Goal: Information Seeking & Learning: Learn about a topic

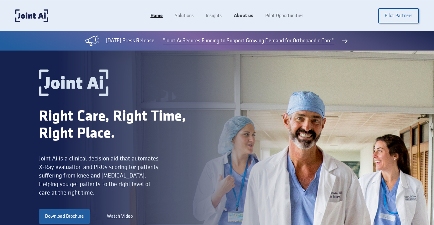
click at [249, 15] on link "About us" at bounding box center [243, 16] width 31 height 12
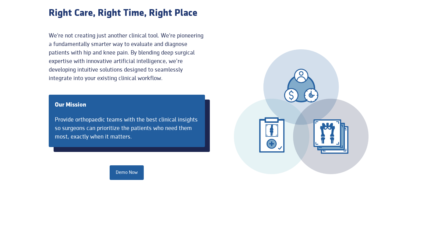
scroll to position [244, 0]
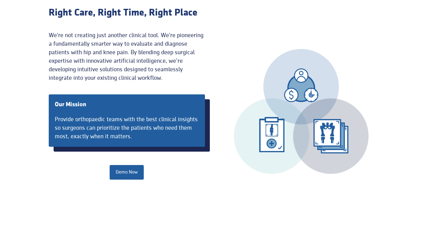
click at [149, 59] on div "We're not creating just another clinical tool. We're pioneering a fundamentally…" at bounding box center [127, 56] width 156 height 51
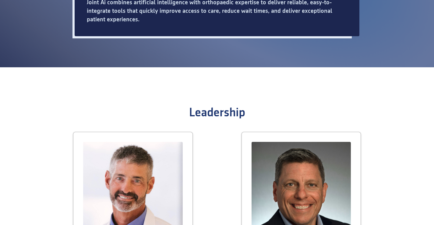
scroll to position [518, 0]
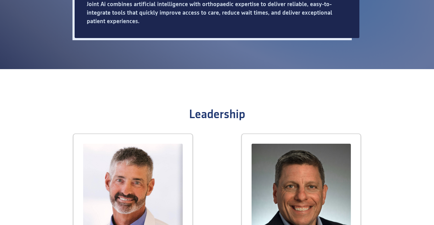
click at [46, 97] on section "Leadership Dr. Anthony DiGioia Founder Craig Markowitz Co-Founder" at bounding box center [217, 195] width 434 height 252
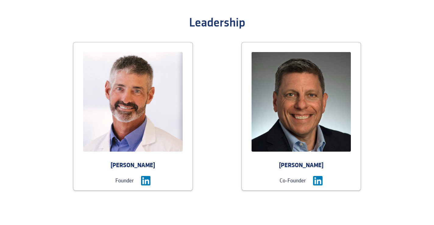
scroll to position [670, 0]
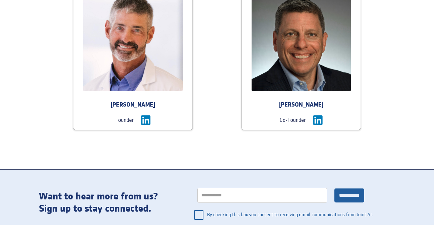
click at [36, 101] on section "Leadership Dr. Anthony DiGioia Founder Craig Markowitz Co-Founder" at bounding box center [217, 43] width 434 height 252
drag, startPoint x: 165, startPoint y: 104, endPoint x: 66, endPoint y: 97, distance: 98.9
click at [69, 98] on div "Dr. Anthony DiGioia Founder" at bounding box center [133, 55] width 169 height 149
click at [115, 99] on div at bounding box center [132, 41] width 119 height 119
drag, startPoint x: 171, startPoint y: 102, endPoint x: 177, endPoint y: 102, distance: 6.7
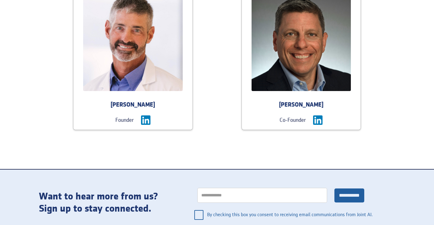
click at [177, 102] on div "Dr. Anthony DiGioia" at bounding box center [132, 105] width 119 height 9
click at [106, 100] on div at bounding box center [132, 41] width 119 height 119
drag, startPoint x: 108, startPoint y: 103, endPoint x: 165, endPoint y: 102, distance: 57.3
click at [165, 102] on div "Dr. Anthony DiGioia" at bounding box center [132, 105] width 119 height 9
copy div "Dr. Anthony DiGioia"
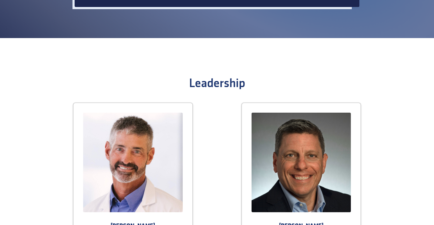
scroll to position [609, 0]
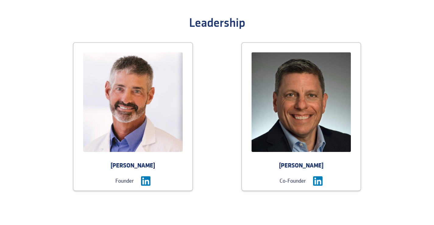
click at [326, 164] on div "Craig Markowitz" at bounding box center [301, 166] width 119 height 9
drag, startPoint x: 328, startPoint y: 164, endPoint x: 263, endPoint y: 164, distance: 65.5
click at [263, 164] on div "Craig Markowitz" at bounding box center [301, 166] width 119 height 9
copy div "Craig Markowitz"
click at [209, 115] on div "Dr. Anthony DiGioia Founder" at bounding box center [133, 116] width 169 height 149
